Goal: Use online tool/utility

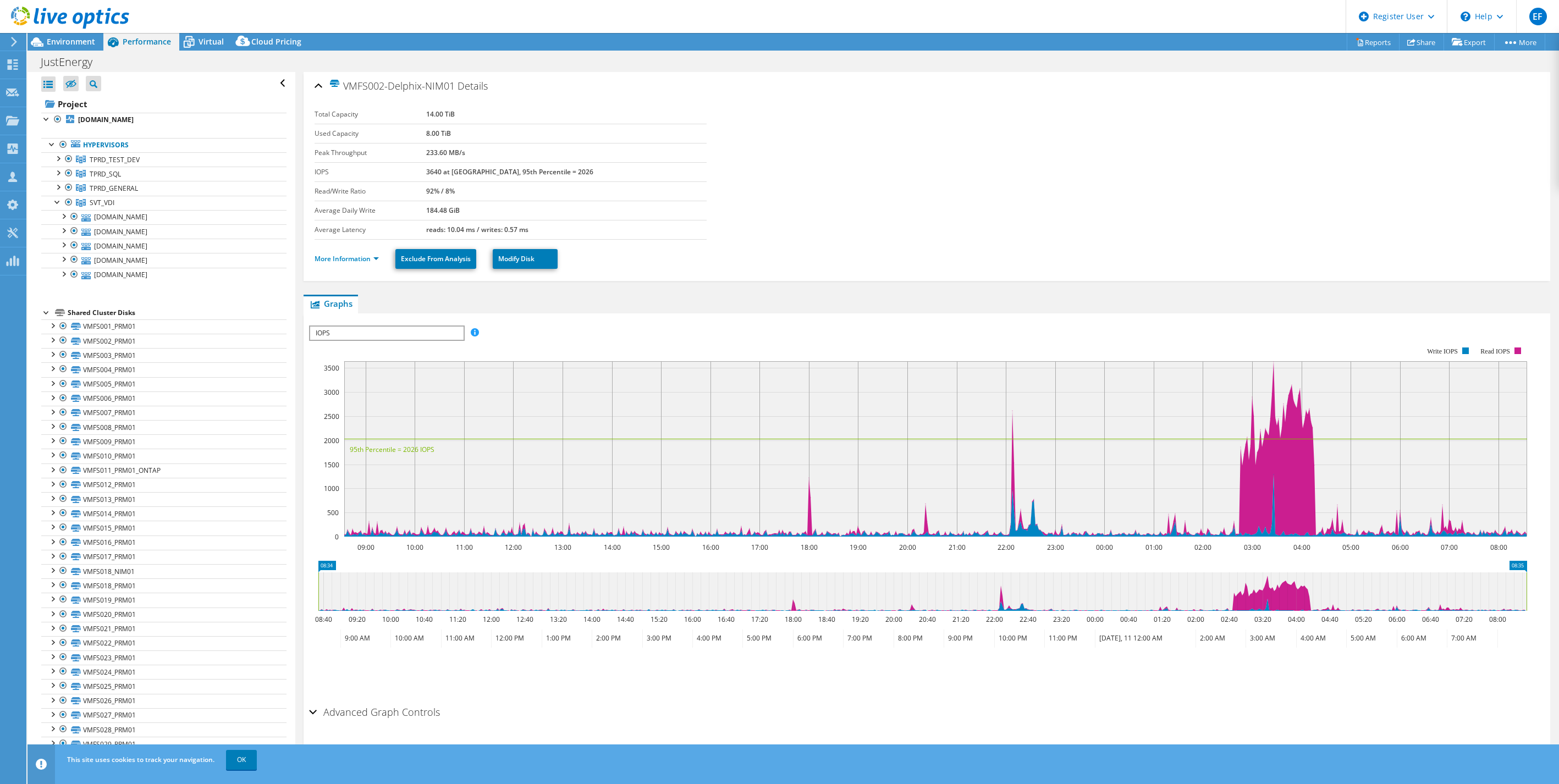
select select "USD"
click at [78, 43] on span "Environment" at bounding box center [71, 42] width 48 height 11
